Goal: Task Accomplishment & Management: Manage account settings

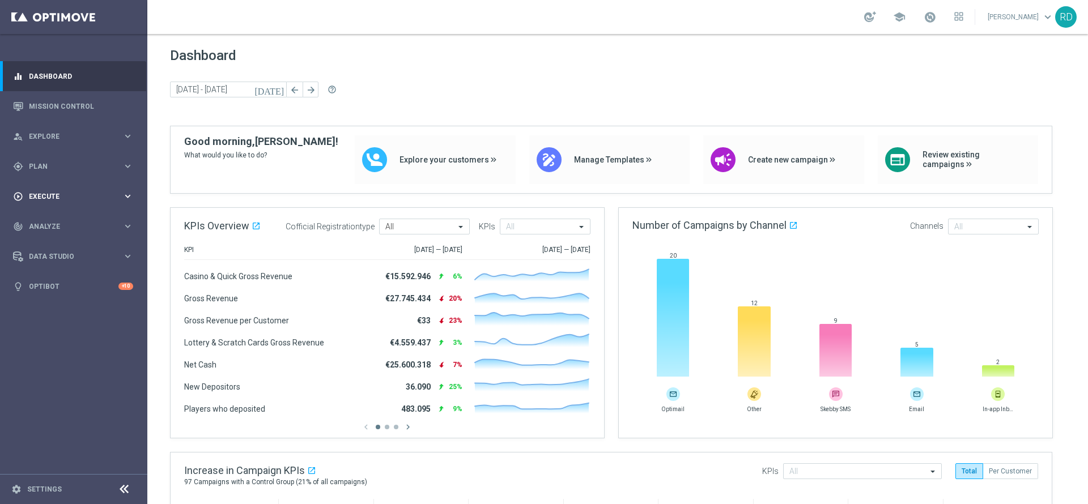
click at [31, 200] on div "play_circle_outline Execute" at bounding box center [67, 196] width 109 height 10
click at [39, 196] on span "Execute" at bounding box center [75, 196] width 93 height 7
drag, startPoint x: 39, startPoint y: 197, endPoint x: 41, endPoint y: 204, distance: 7.7
click at [39, 198] on span "Execute" at bounding box center [75, 196] width 93 height 7
click at [46, 205] on div "play_circle_outline Execute keyboard_arrow_right" at bounding box center [73, 196] width 146 height 30
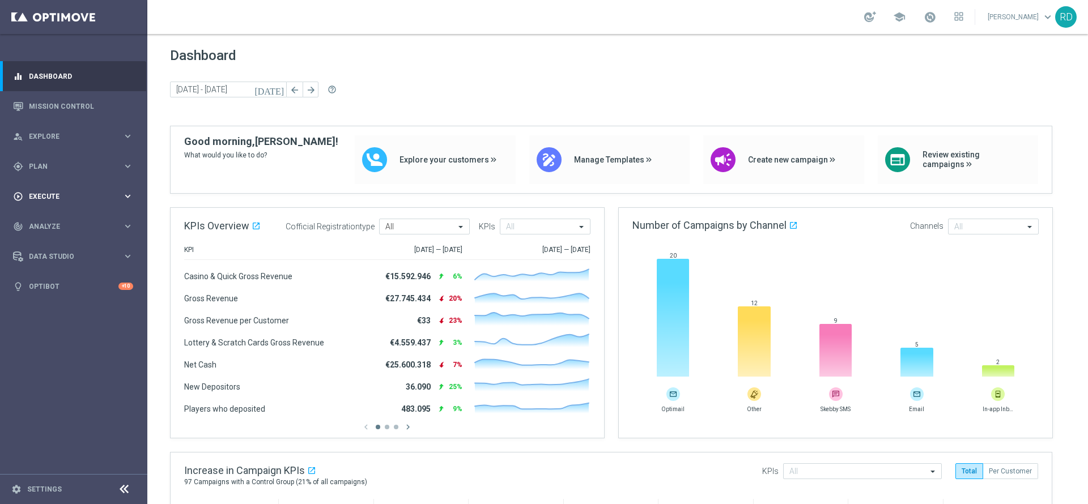
drag, startPoint x: 40, startPoint y: 198, endPoint x: 43, endPoint y: 203, distance: 6.1
click at [43, 203] on div "play_circle_outline Execute keyboard_arrow_right" at bounding box center [73, 196] width 146 height 30
click at [54, 215] on link "Campaign Builder" at bounding box center [73, 219] width 88 height 9
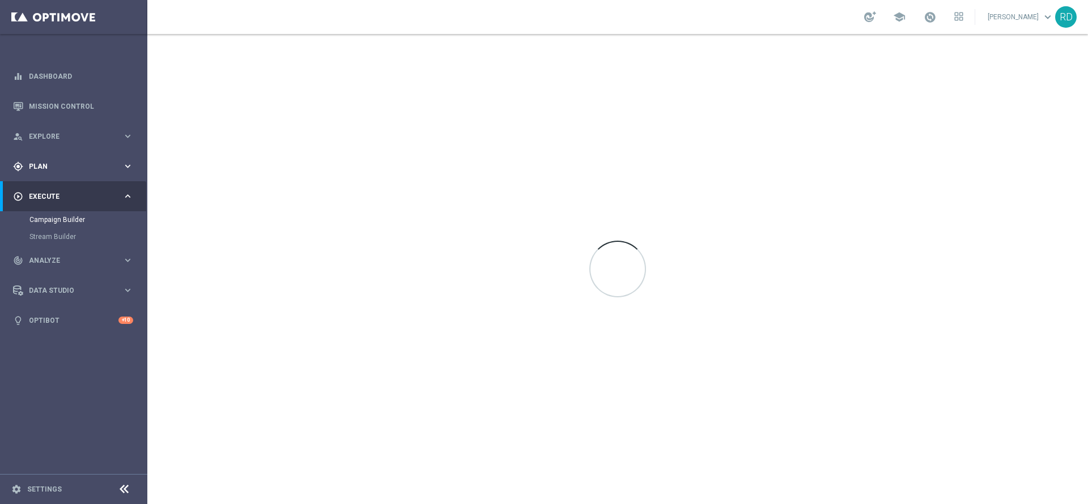
click at [46, 158] on div "gps_fixed Plan keyboard_arrow_right" at bounding box center [73, 166] width 146 height 30
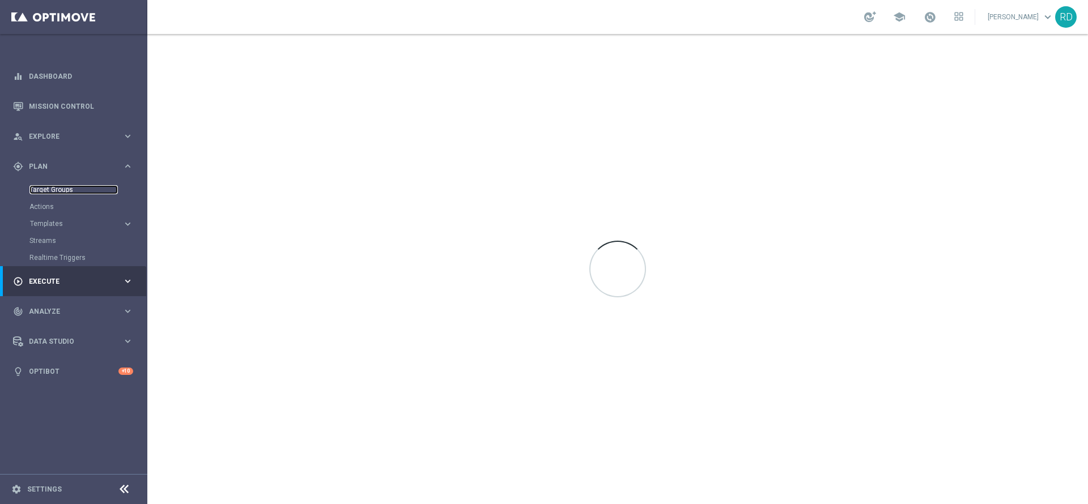
click at [53, 187] on link "Target Groups" at bounding box center [73, 189] width 88 height 9
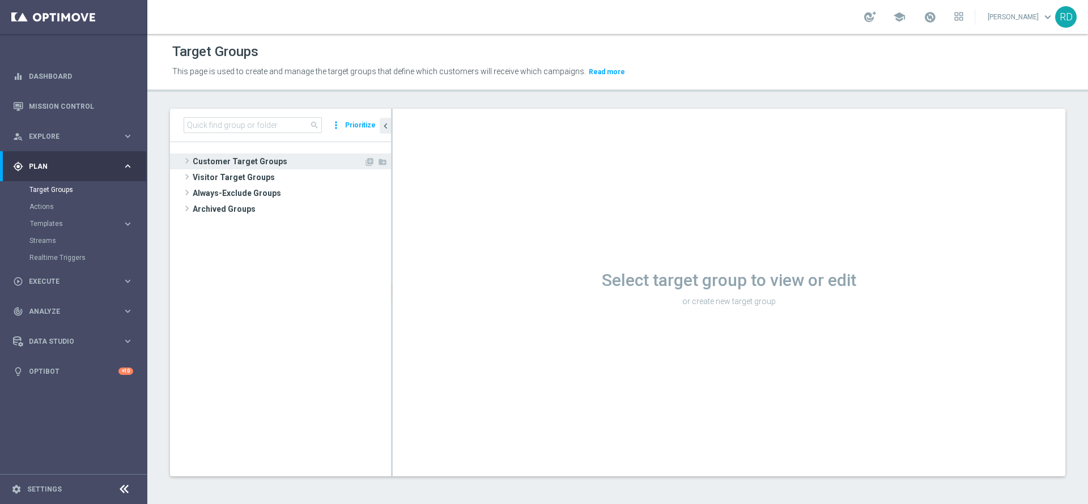
click at [198, 165] on span "Customer Target Groups" at bounding box center [278, 162] width 171 height 16
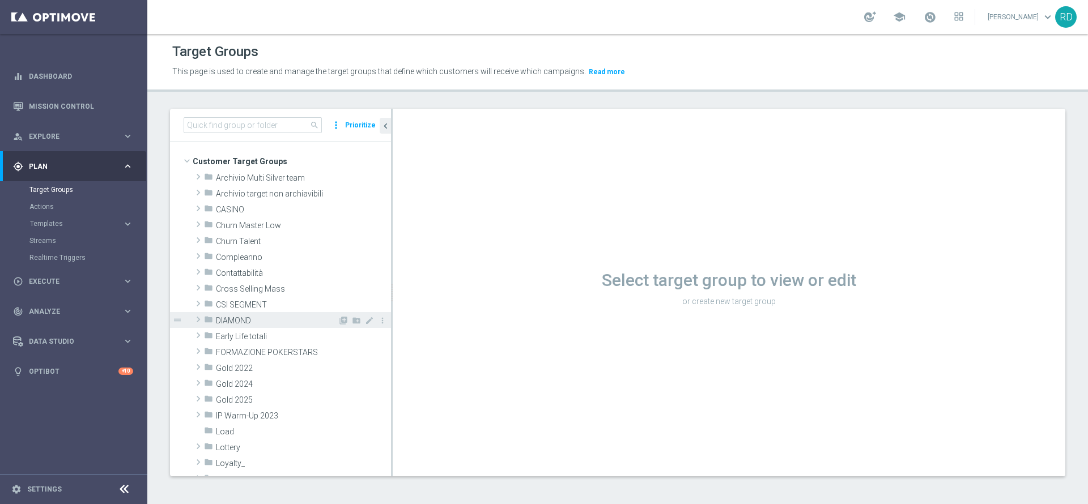
click at [216, 322] on span "DIAMOND" at bounding box center [277, 321] width 122 height 10
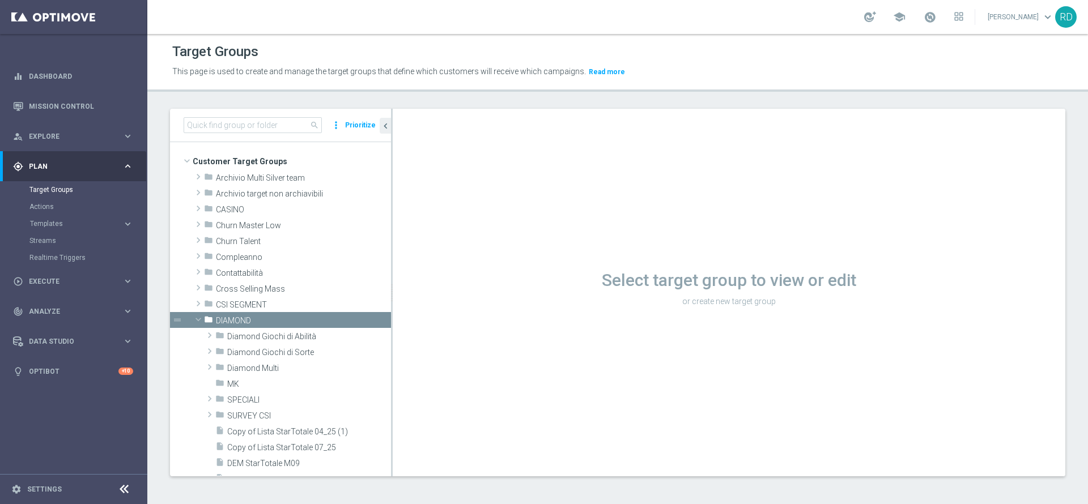
click at [49, 228] on accordion "Templates keyboard_arrow_right Optimail OptiMobile In-App OptiMobile Push Optip…" at bounding box center [87, 223] width 117 height 17
click at [48, 226] on span "Templates" at bounding box center [70, 223] width 81 height 7
click at [60, 243] on link "Optimail" at bounding box center [76, 240] width 83 height 9
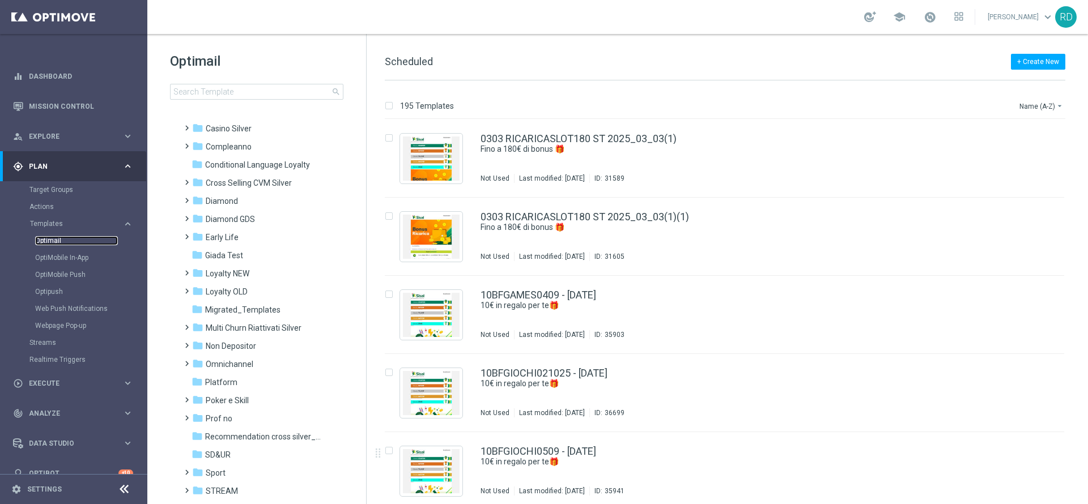
scroll to position [36, 0]
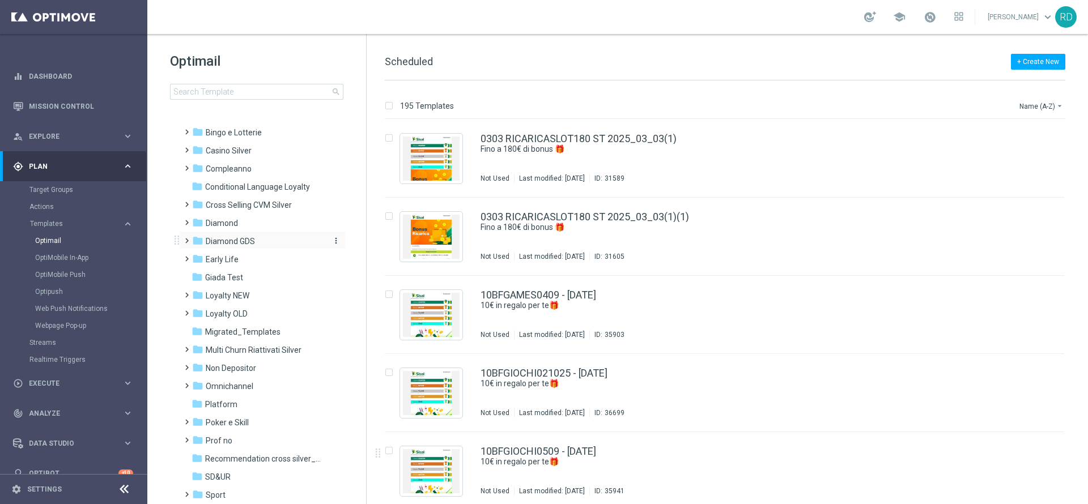
click at [248, 245] on span "Diamond GDS" at bounding box center [230, 241] width 49 height 10
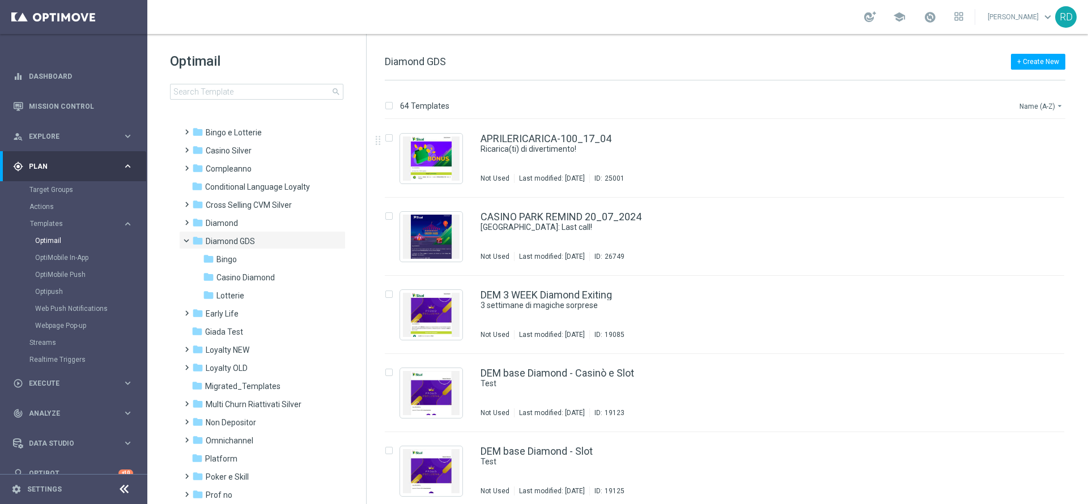
click at [1038, 104] on button "Name (A-Z) arrow_drop_down" at bounding box center [1041, 106] width 47 height 14
click at [1019, 158] on span "Date Modified (Newest)" at bounding box center [1021, 156] width 76 height 8
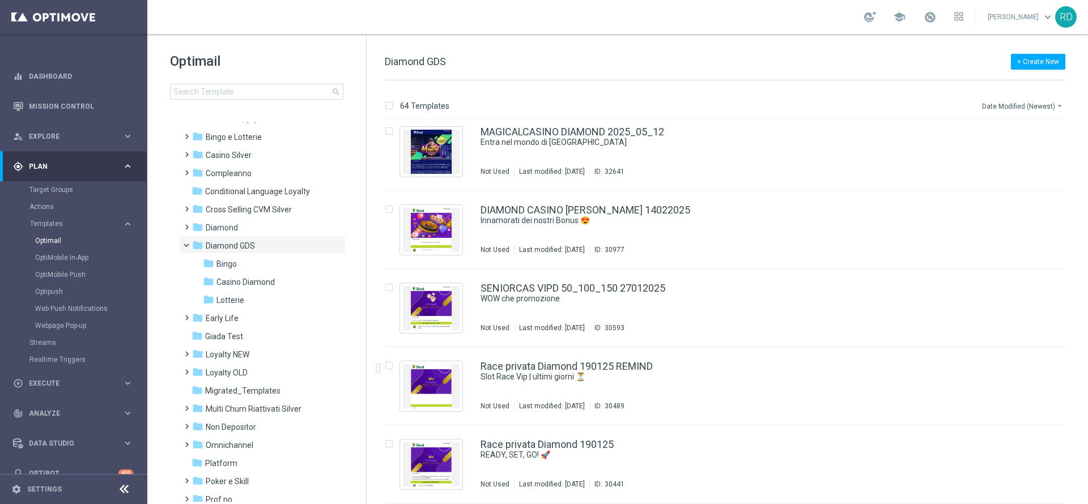
scroll to position [6, 0]
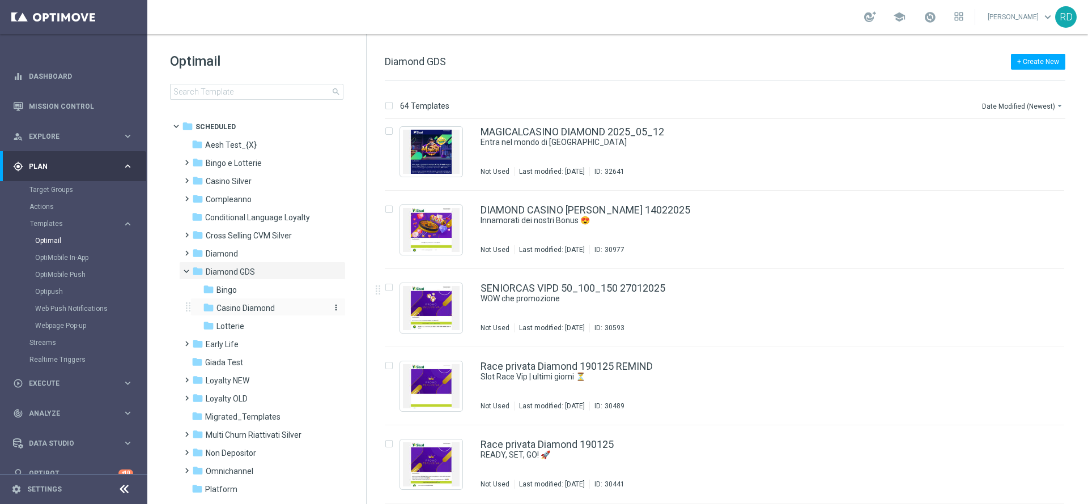
click at [253, 304] on span "Casino Diamond" at bounding box center [245, 308] width 58 height 10
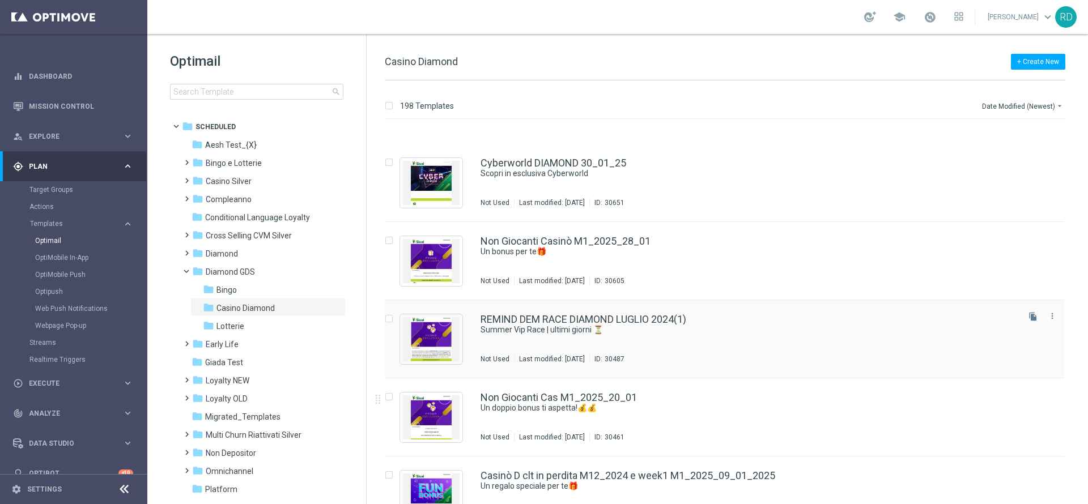
scroll to position [5063, 0]
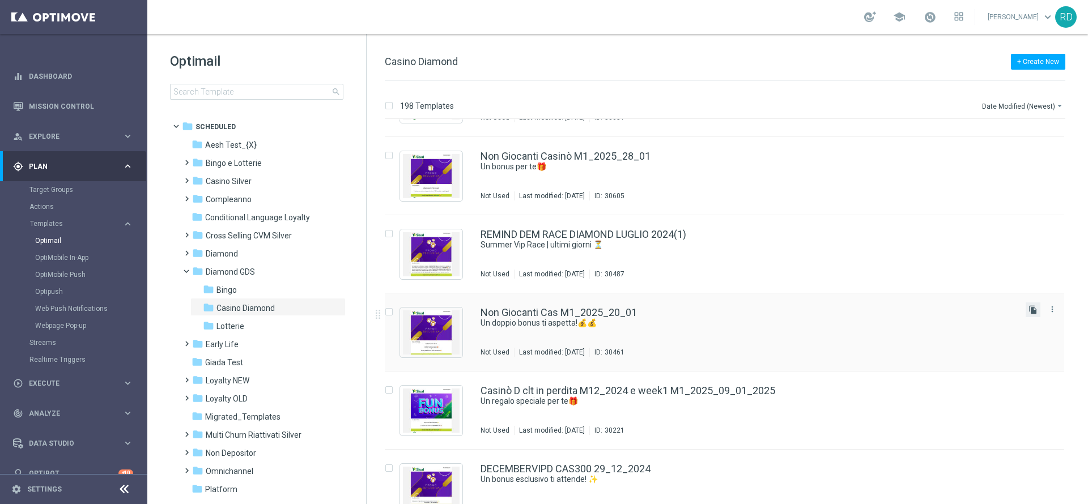
click at [1028, 310] on icon "file_copy" at bounding box center [1032, 309] width 9 height 9
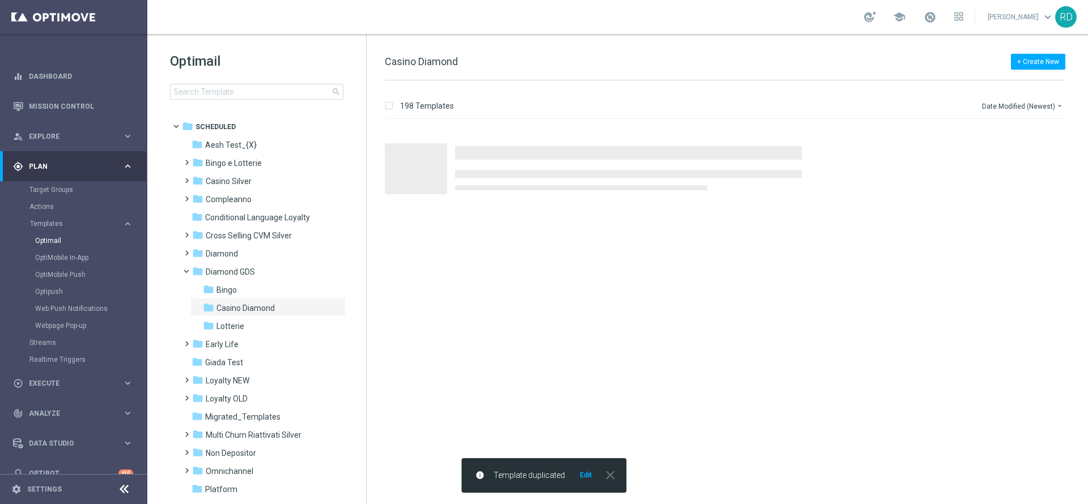
scroll to position [0, 0]
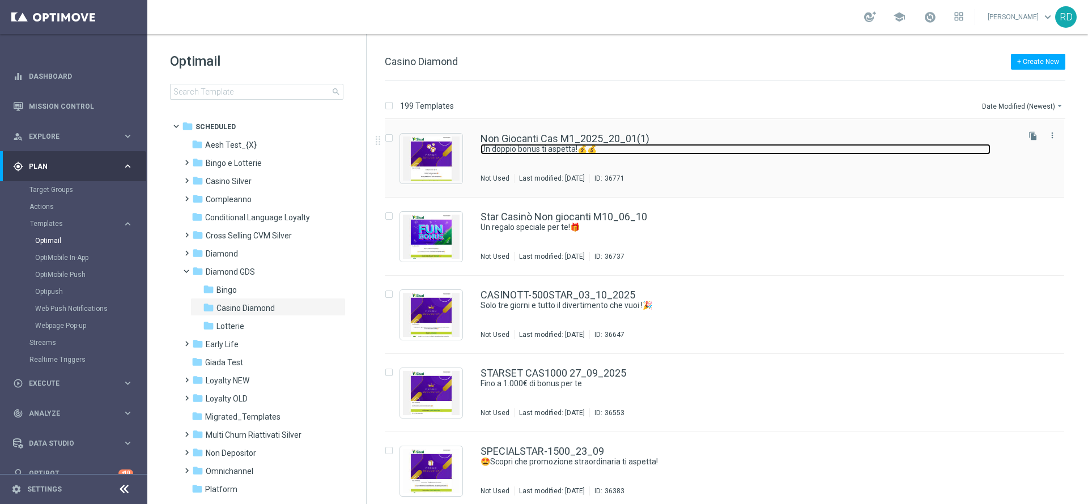
click at [520, 151] on link "Un doppio bonus ti aspetta!💰💰" at bounding box center [735, 149] width 510 height 11
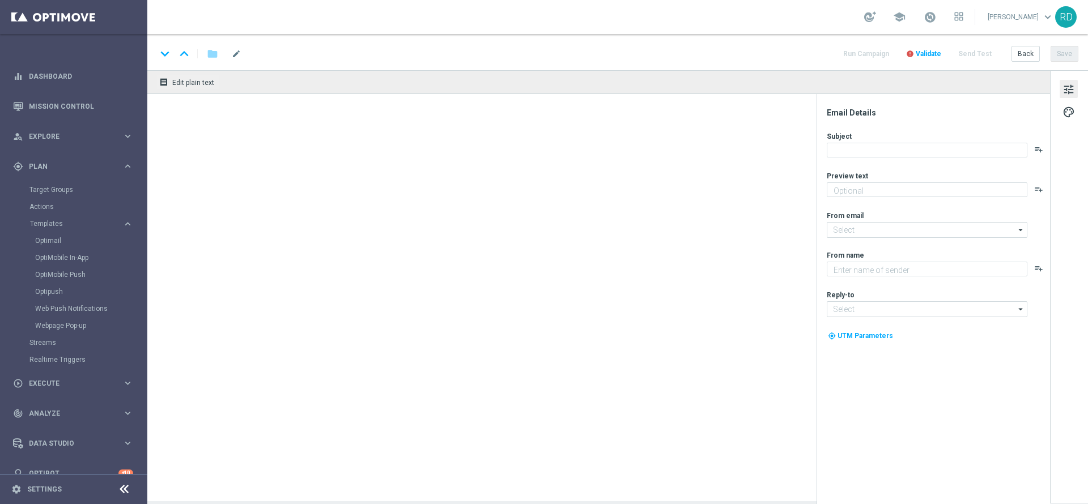
type textarea "Scopri cosa ti abbiamo riservato!"
type textarea "Sisal Vip"
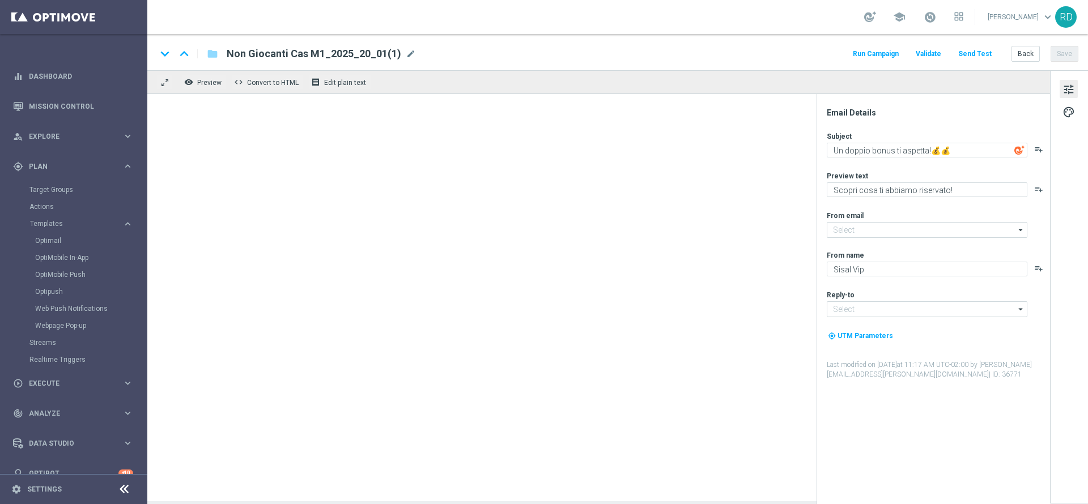
type input "[EMAIL_ADDRESS][DOMAIN_NAME]"
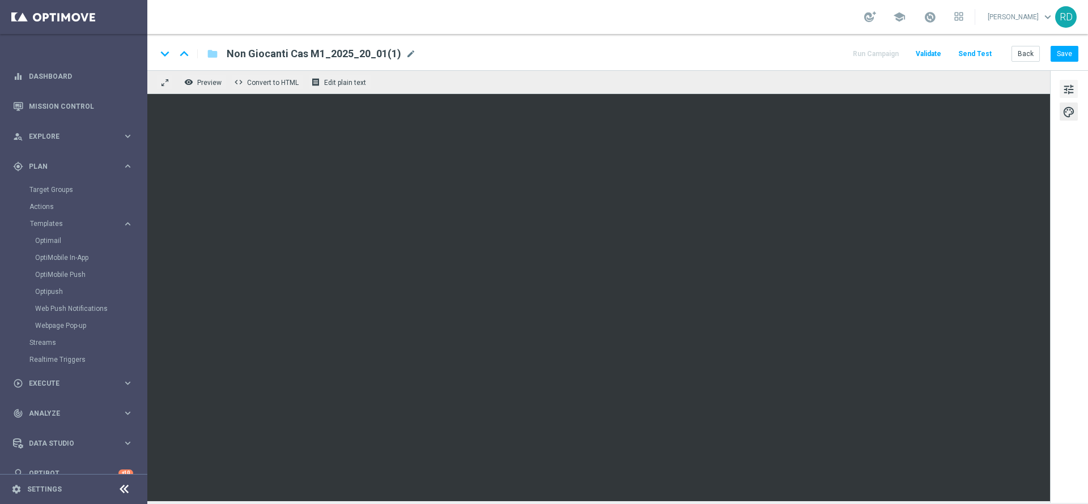
click at [1071, 95] on span "tune" at bounding box center [1068, 89] width 12 height 15
drag, startPoint x: 1065, startPoint y: 54, endPoint x: 0, endPoint y: 217, distance: 1077.9
click at [9, 262] on main "equalizer Dashboard Mission Control" at bounding box center [544, 252] width 1088 height 504
click at [406, 50] on span "mode_edit" at bounding box center [411, 54] width 10 height 10
click at [330, 54] on input "Non Giocanti Cas M1_2025_20_01(1)" at bounding box center [367, 53] width 281 height 15
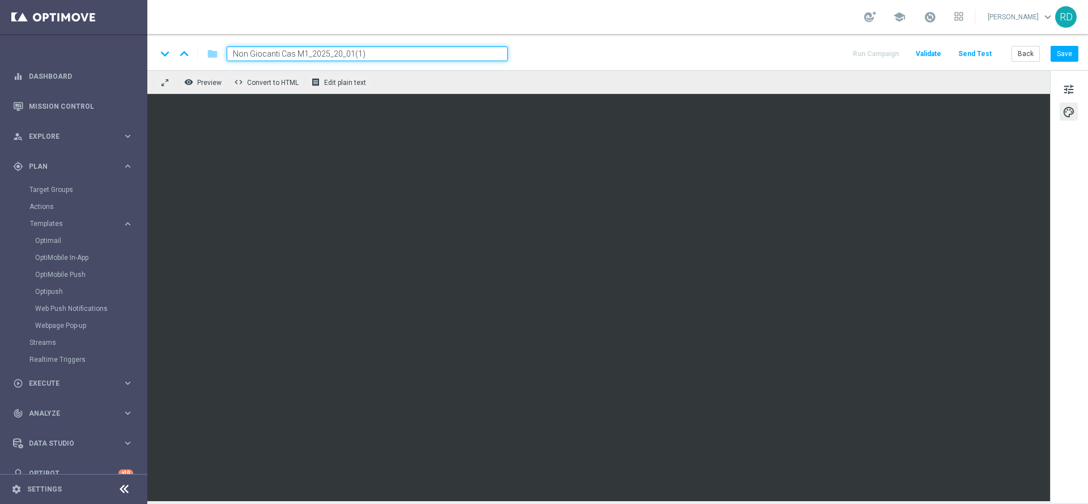
click at [308, 58] on input "Non Giocanti Cas M1_2025_20_01(1)" at bounding box center [367, 53] width 281 height 15
type input "Non Giocanti Cas M10_2025_13_10"
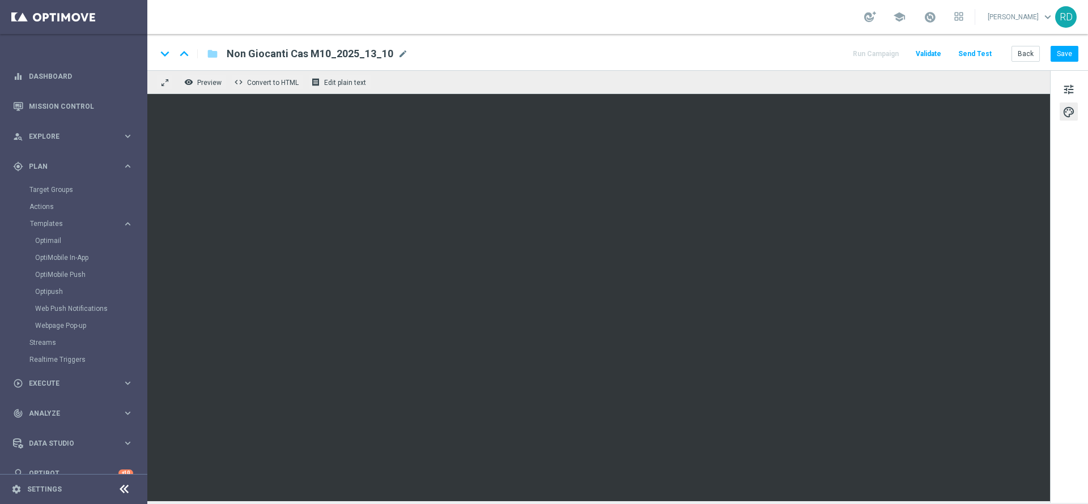
click at [1082, 54] on div "keyboard_arrow_down keyboard_arrow_up folder Non Giocanti Cas M10_2025_13_10 No…" at bounding box center [617, 52] width 940 height 36
click at [1072, 54] on button "Save" at bounding box center [1064, 54] width 28 height 16
click at [46, 234] on div "Optimail" at bounding box center [90, 240] width 111 height 17
click at [46, 248] on div "Optimail" at bounding box center [90, 240] width 111 height 17
click at [53, 244] on link "Optimail" at bounding box center [76, 240] width 83 height 9
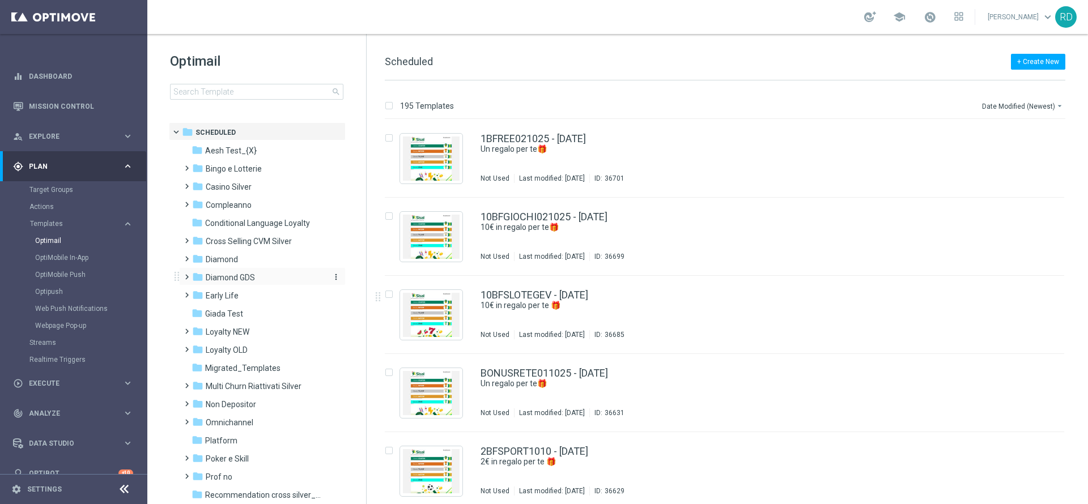
click at [222, 275] on span "Diamond GDS" at bounding box center [230, 277] width 49 height 10
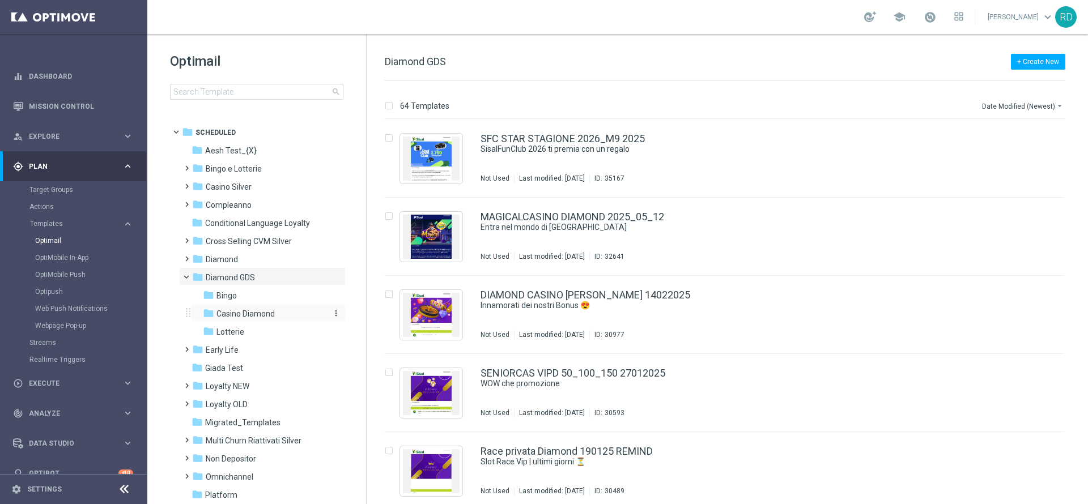
click at [235, 311] on span "Casino Diamond" at bounding box center [245, 314] width 58 height 10
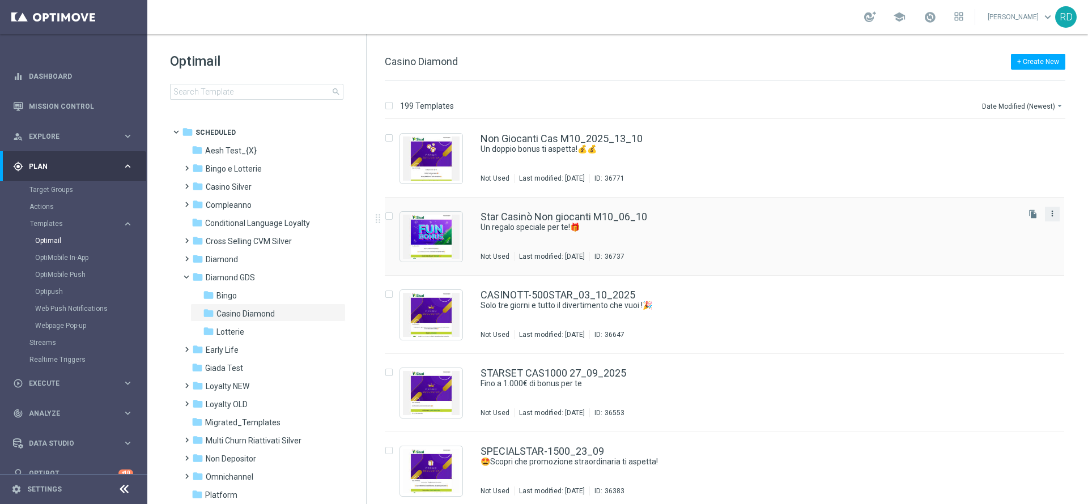
click at [1053, 214] on icon "more_vert" at bounding box center [1051, 213] width 9 height 9
click at [994, 254] on div "Delete" at bounding box center [1004, 258] width 69 height 8
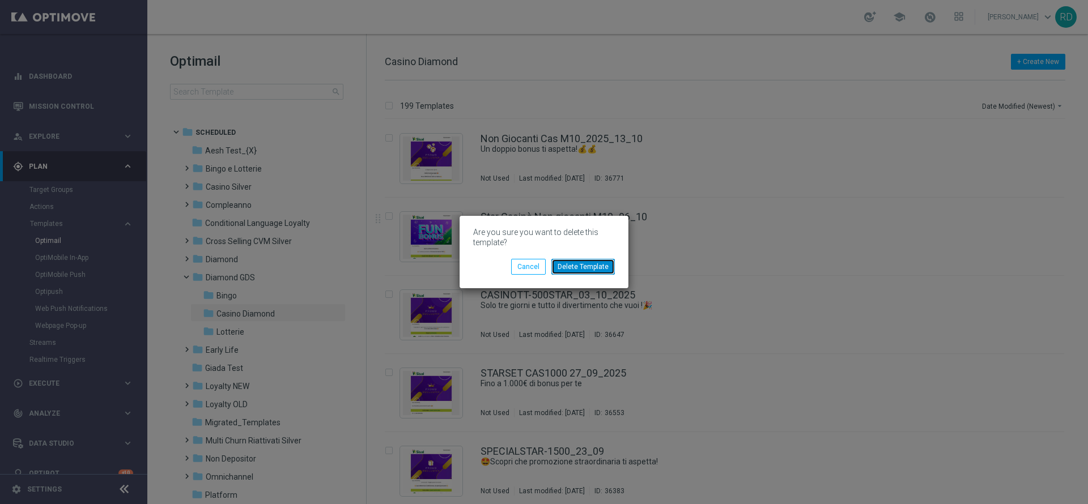
click at [570, 267] on button "Delete Template" at bounding box center [582, 267] width 63 height 16
